Goal: Information Seeking & Learning: Learn about a topic

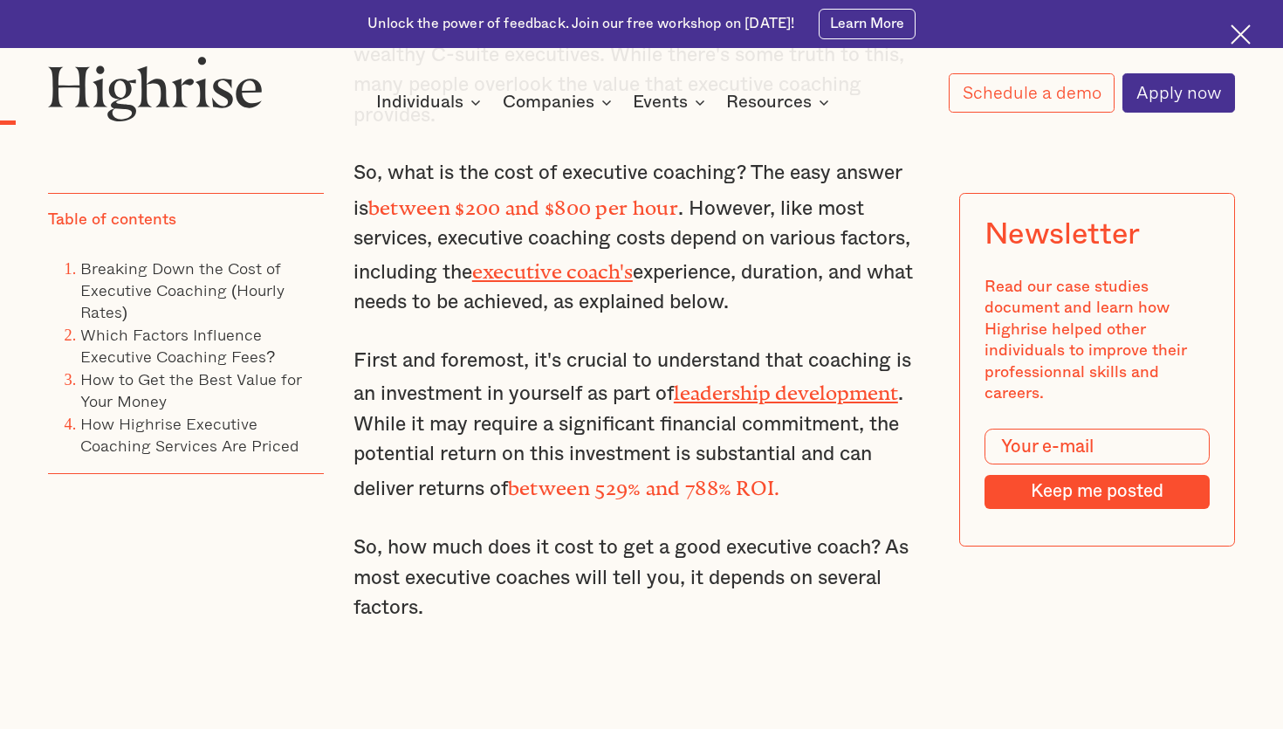
scroll to position [1365, 0]
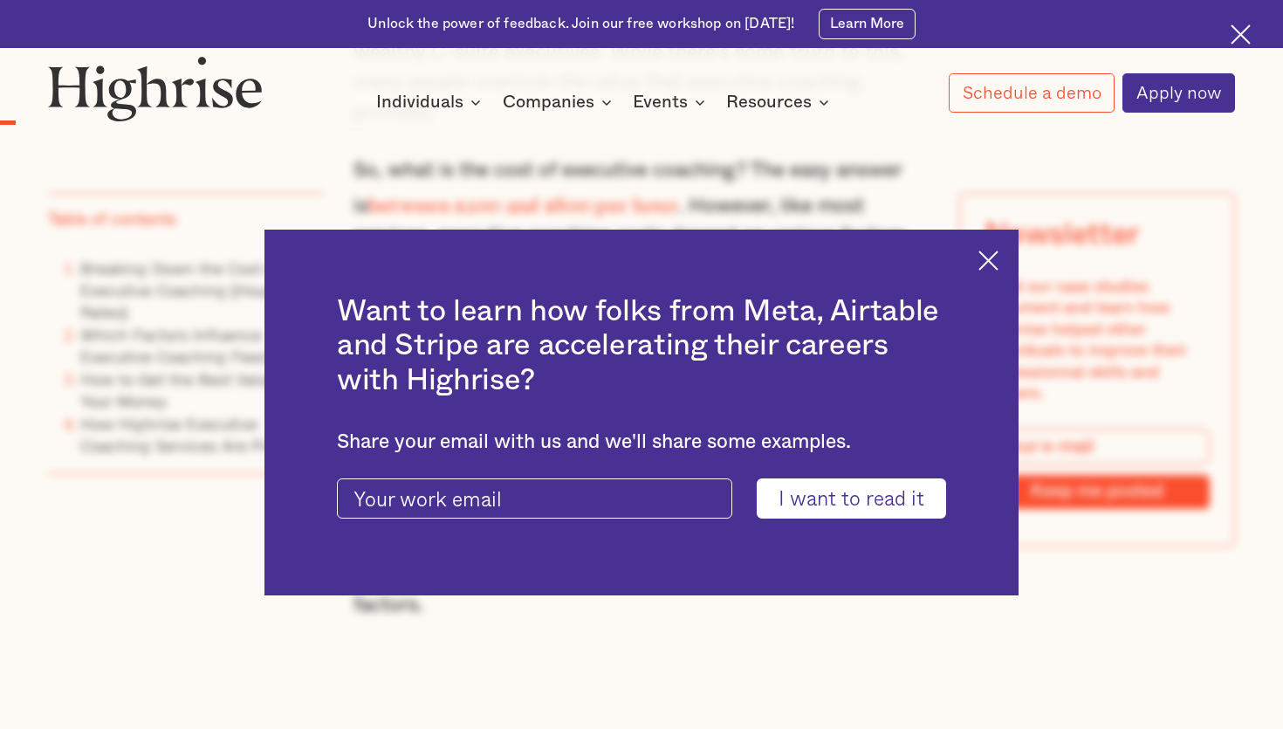
click at [986, 269] on img at bounding box center [989, 261] width 20 height 20
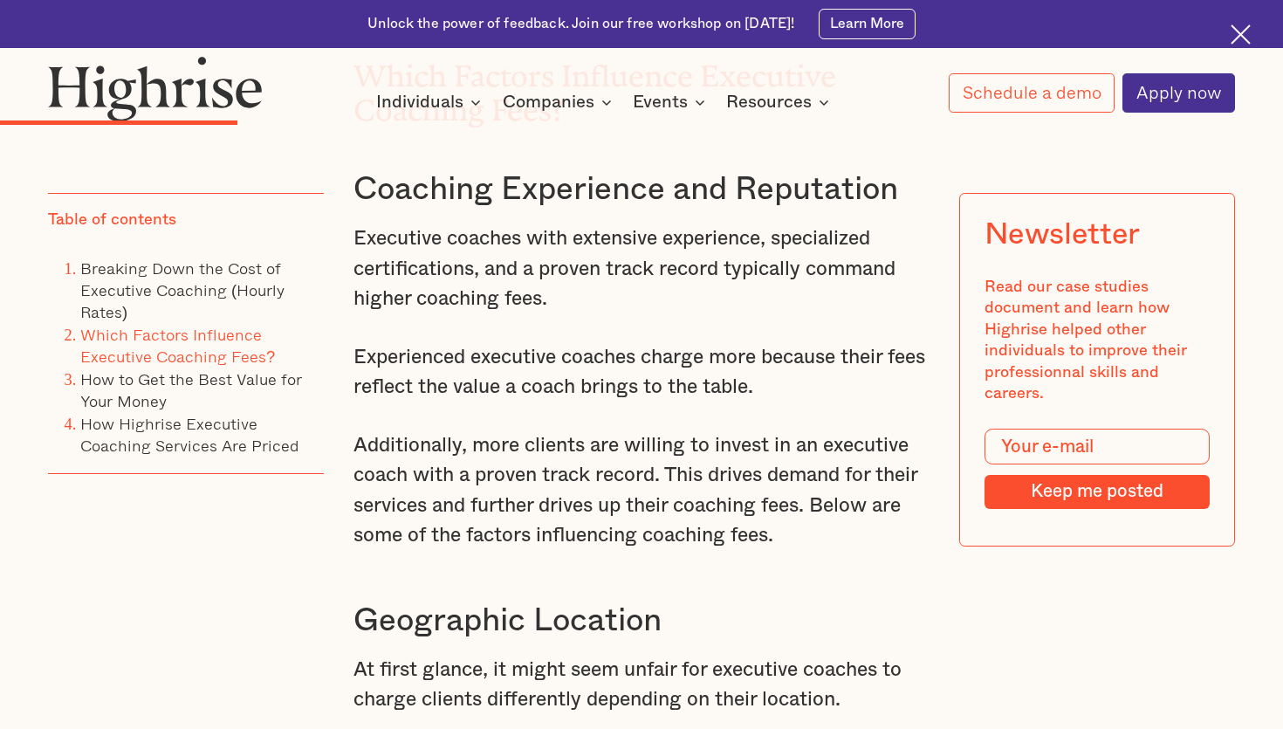
scroll to position [4408, 0]
